Goal: Check status: Check status

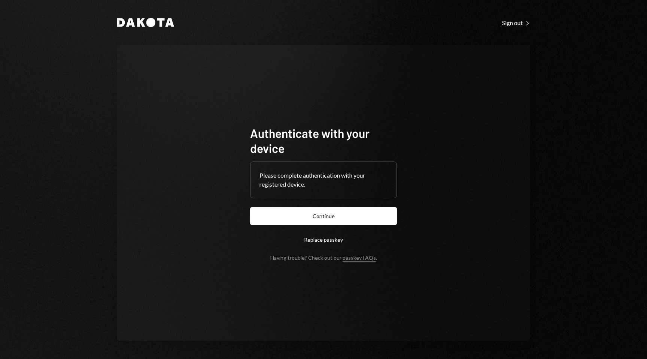
click at [385, 227] on form "Authenticate with your device Please complete authentication with your register…" at bounding box center [323, 192] width 147 height 135
click at [386, 219] on button "Continue" at bounding box center [323, 216] width 147 height 18
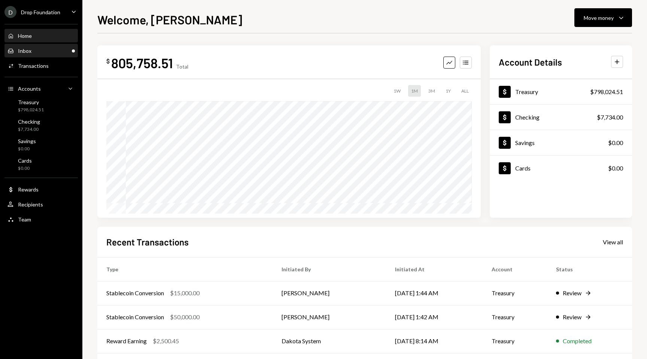
click at [52, 52] on div "Inbox Inbox" at bounding box center [40, 51] width 67 height 7
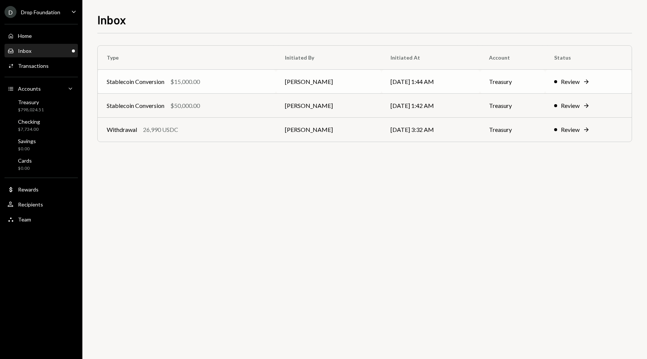
click at [587, 83] on icon "Right Arrow" at bounding box center [585, 81] width 7 height 7
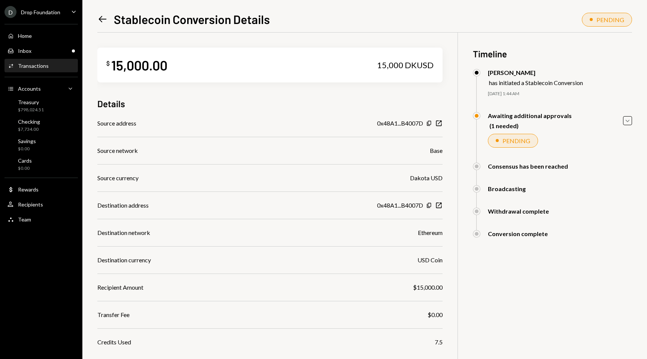
scroll to position [53, 0]
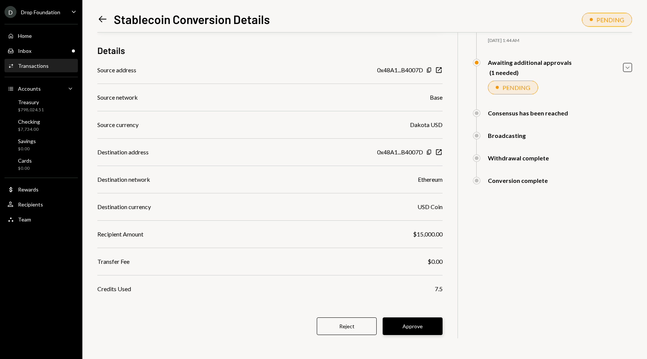
click at [415, 320] on button "Approve" at bounding box center [412, 326] width 60 height 18
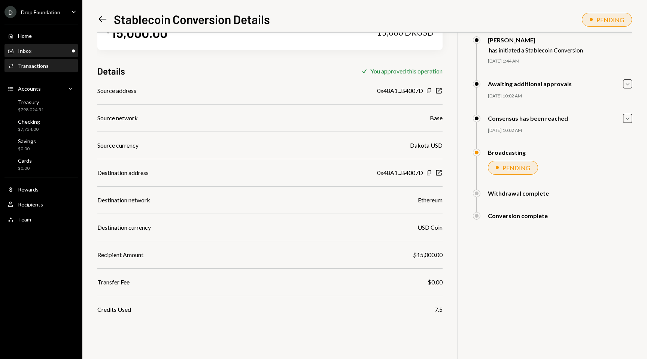
click at [53, 52] on div "Inbox Inbox" at bounding box center [40, 51] width 67 height 7
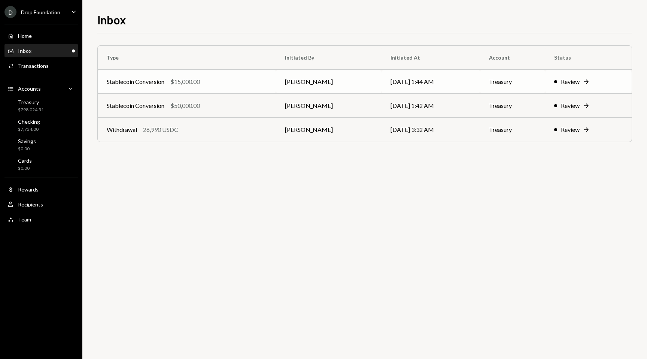
click at [579, 79] on div "Review" at bounding box center [570, 81] width 19 height 9
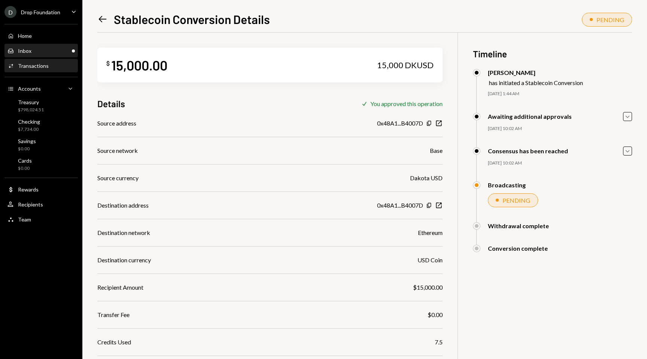
click at [41, 54] on div "Inbox Inbox" at bounding box center [40, 51] width 67 height 7
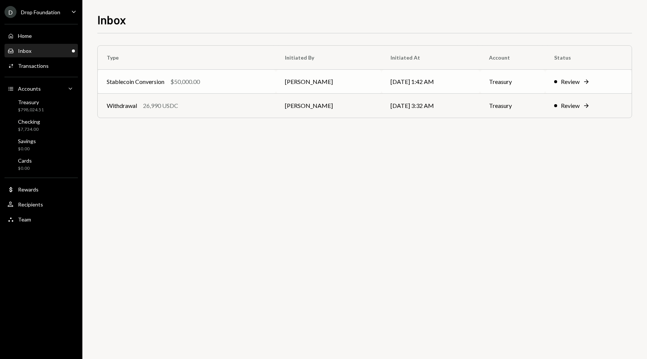
click at [581, 83] on div "Review Right Arrow" at bounding box center [588, 81] width 68 height 9
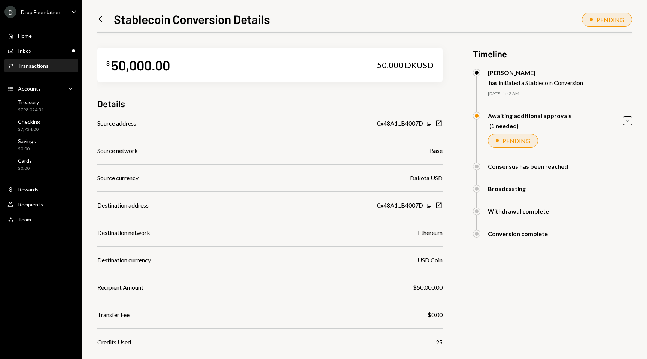
scroll to position [53, 0]
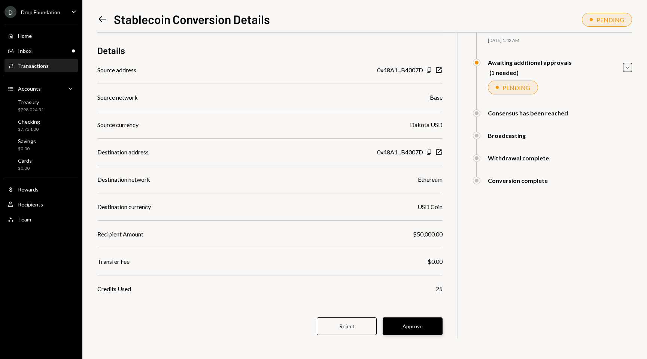
click at [414, 327] on button "Approve" at bounding box center [412, 326] width 60 height 18
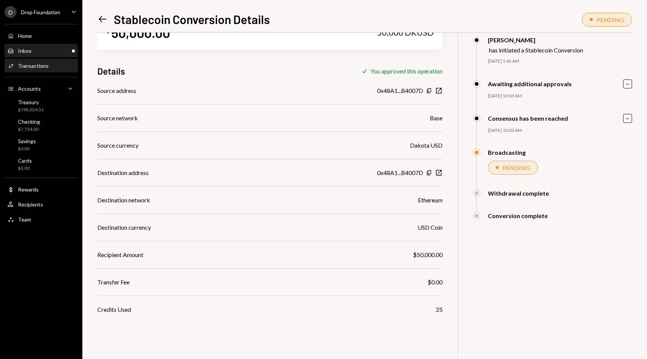
click at [30, 51] on div "Inbox" at bounding box center [24, 51] width 13 height 6
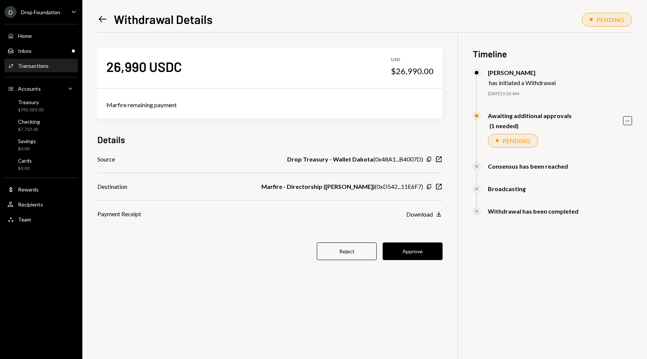
click at [420, 253] on button "Approve" at bounding box center [412, 251] width 60 height 18
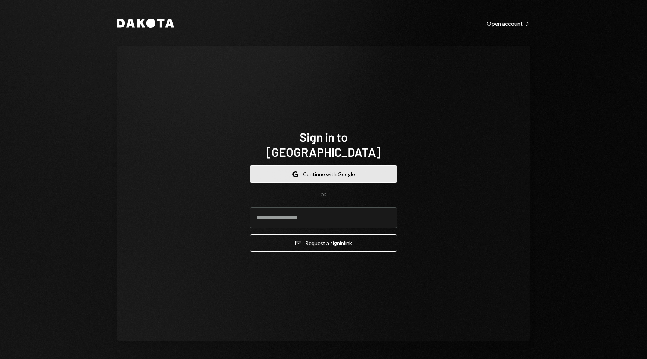
click at [375, 166] on button "Google Continue with Google" at bounding box center [323, 174] width 147 height 18
